Goal: Check status: Check status

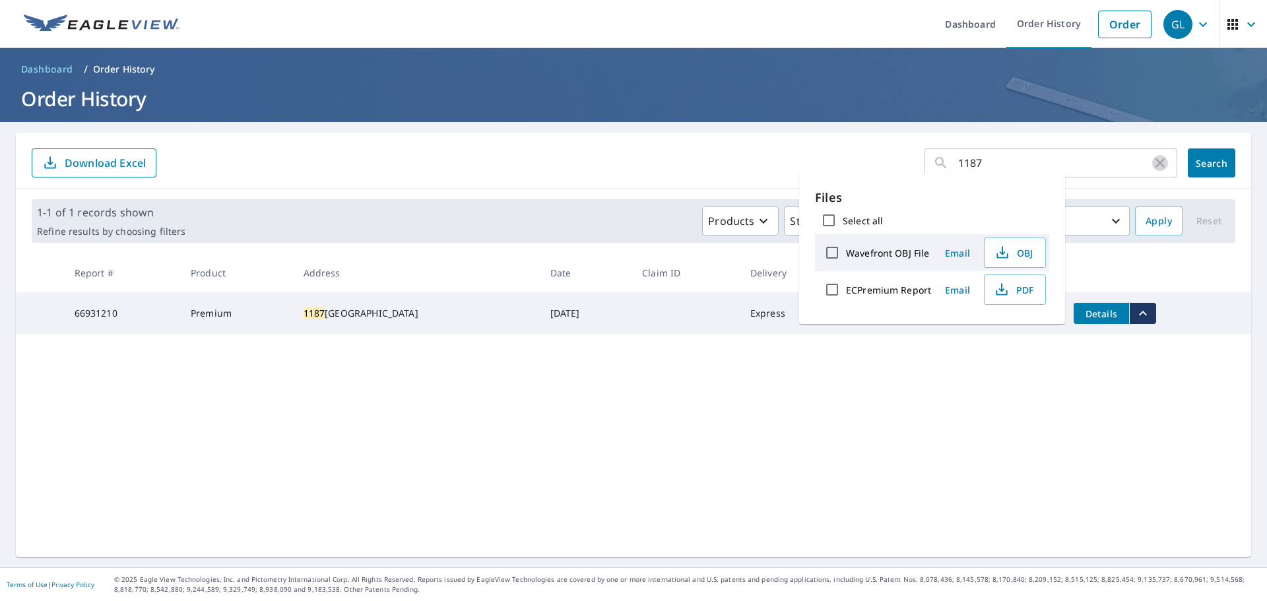
click at [1155, 164] on icon "button" at bounding box center [1160, 163] width 16 height 16
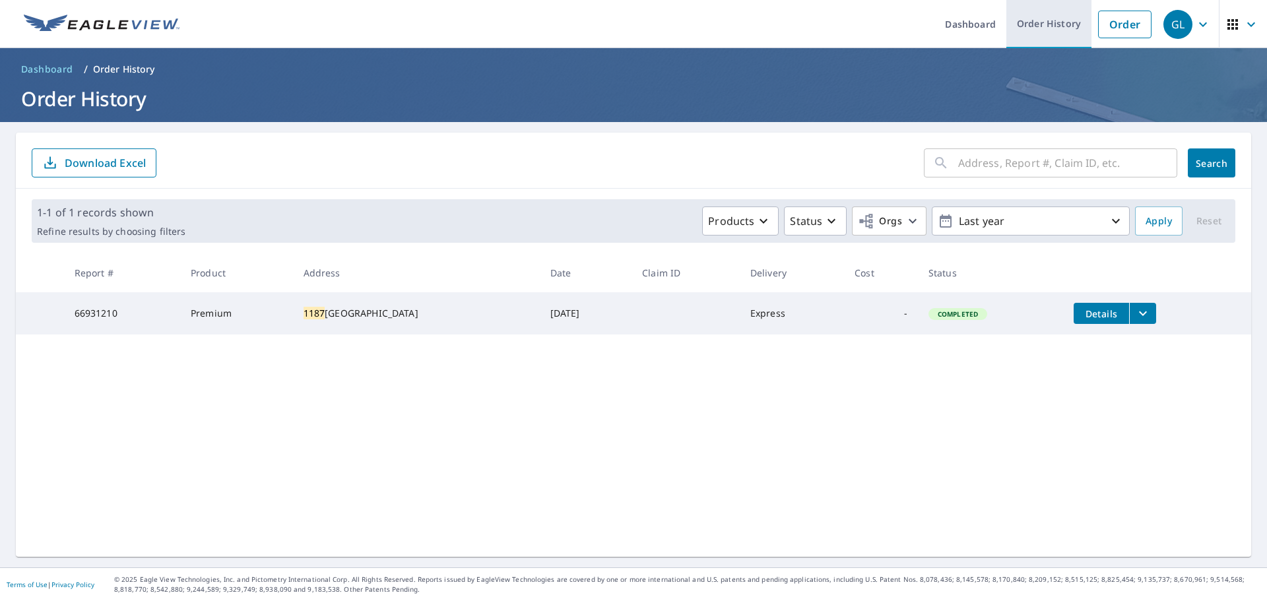
click at [1009, 22] on link "Order History" at bounding box center [1048, 24] width 85 height 48
click at [1030, 25] on link "Order History" at bounding box center [1048, 24] width 85 height 48
click at [971, 20] on link "Dashboard" at bounding box center [970, 24] width 72 height 48
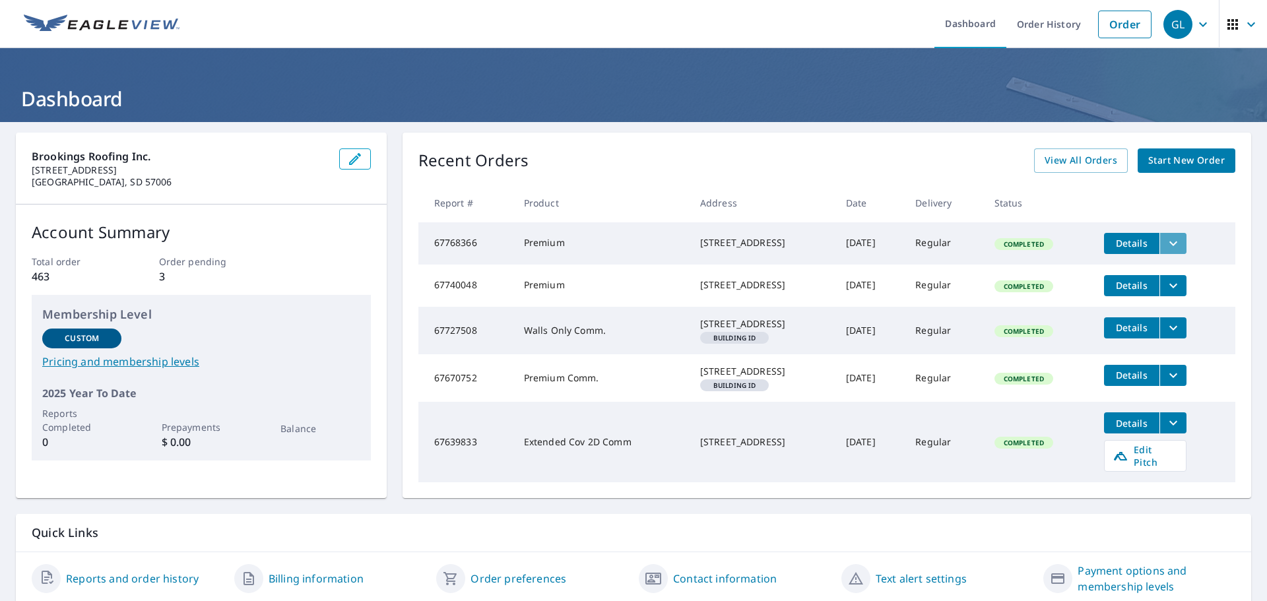
click at [1165, 243] on icon "filesDropdownBtn-67768366" at bounding box center [1173, 244] width 16 height 16
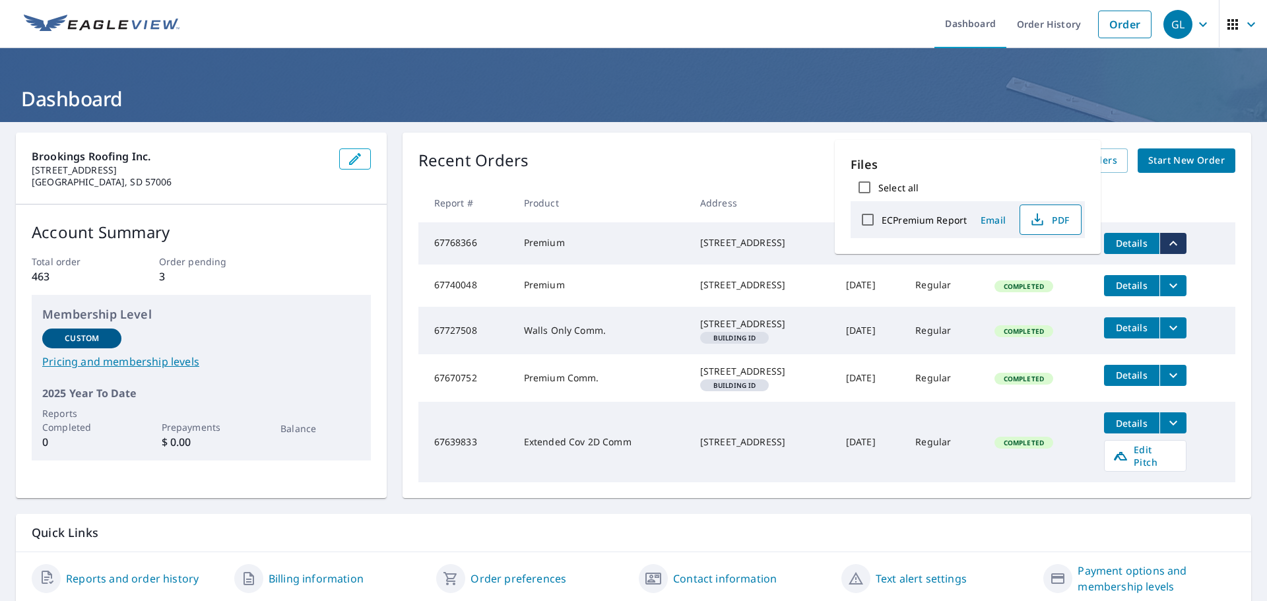
click at [1034, 220] on icon "button" at bounding box center [1037, 217] width 6 height 9
